Goal: Task Accomplishment & Management: Manage account settings

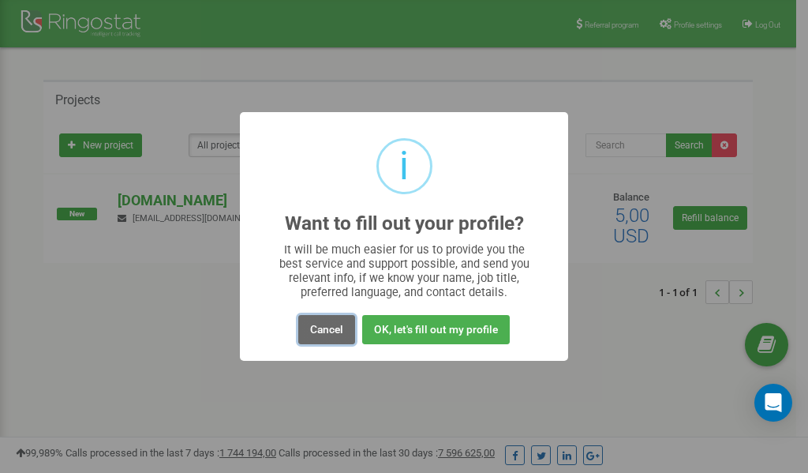
click at [329, 333] on button "Cancel" at bounding box center [326, 329] width 57 height 29
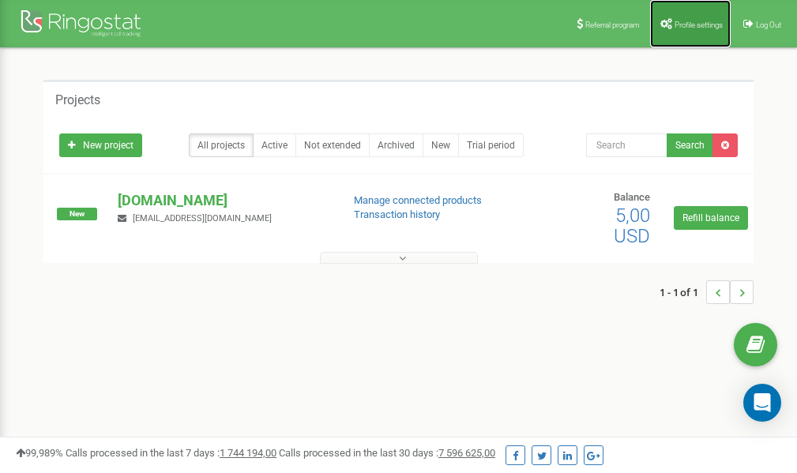
click at [677, 23] on span "Profile settings" at bounding box center [698, 25] width 48 height 9
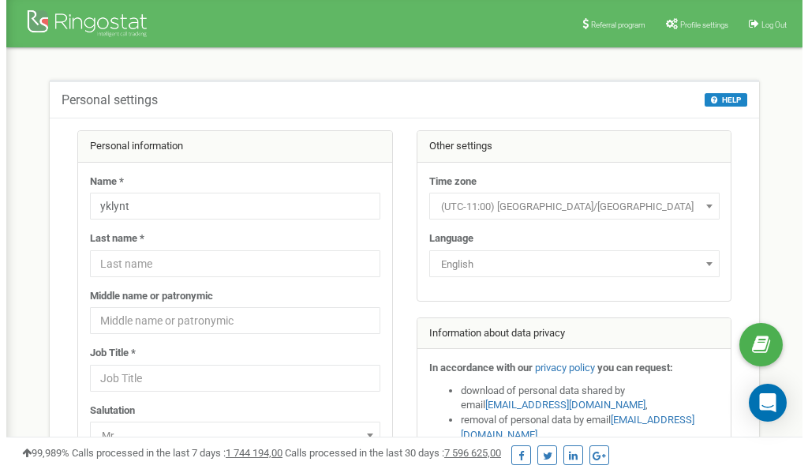
scroll to position [79, 0]
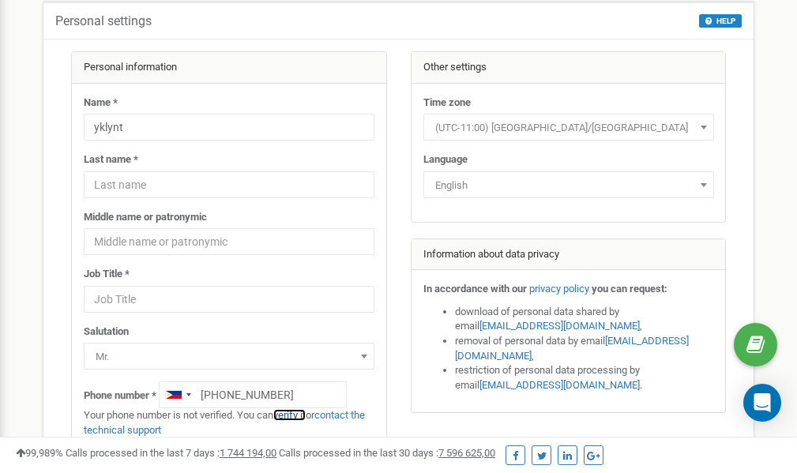
click at [295, 414] on link "verify it" at bounding box center [289, 415] width 32 height 12
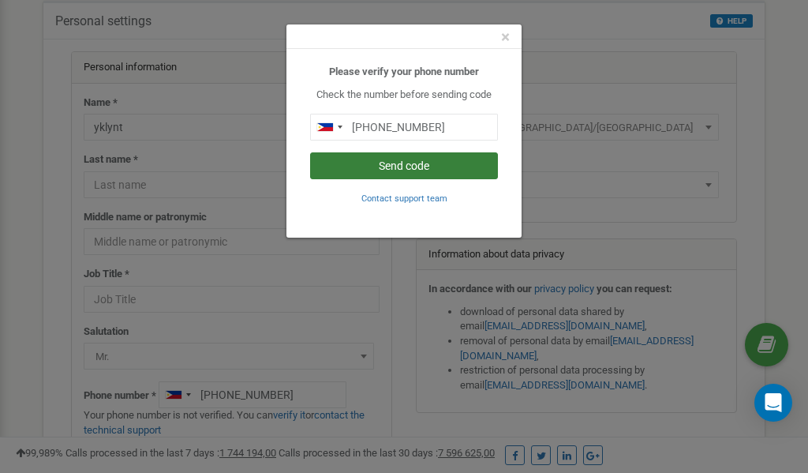
click at [415, 163] on button "Send code" at bounding box center [404, 165] width 188 height 27
